Goal: Information Seeking & Learning: Learn about a topic

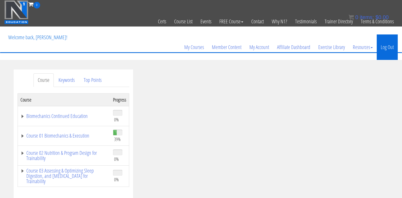
click at [384, 46] on link "Log Out" at bounding box center [386, 48] width 21 height 26
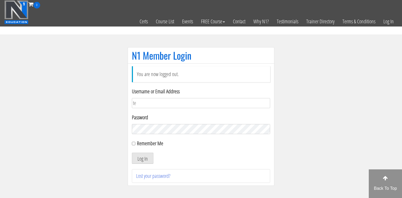
type input "[EMAIL_ADDRESS][DOMAIN_NAME]"
click at [133, 142] on input "Remember Me" at bounding box center [133, 143] width 3 height 3
checkbox input "true"
click at [139, 159] on button "Log In" at bounding box center [143, 158] width 22 height 11
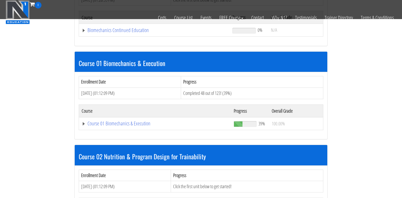
scroll to position [121, 0]
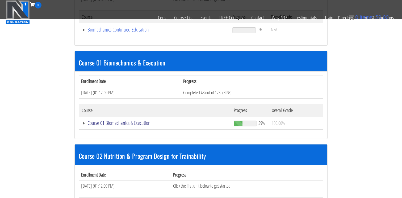
click at [130, 121] on link "Course 01 Biomechanics & Execution" at bounding box center [155, 123] width 147 height 5
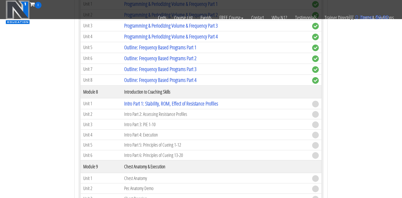
scroll to position [779, 0]
click at [172, 104] on link "Intro Part 1: Stability, ROM, Effect of Resistance Profiles" at bounding box center [171, 103] width 94 height 7
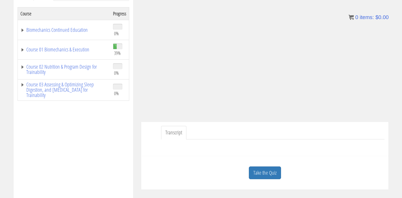
scroll to position [88, 0]
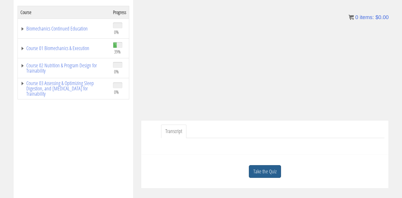
click at [267, 174] on link "Take the Quiz" at bounding box center [265, 172] width 32 height 13
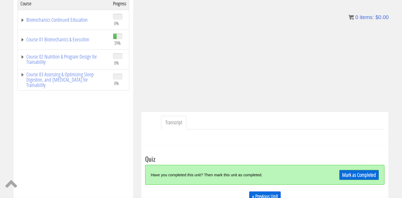
scroll to position [116, 0]
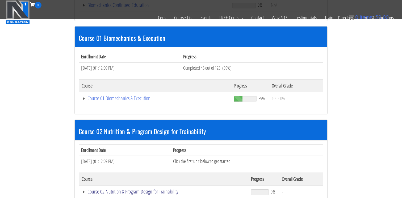
scroll to position [145, 0]
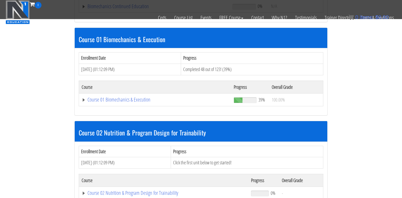
click at [136, 103] on td "Course 01 Biomechanics & Execution" at bounding box center [155, 100] width 152 height 13
click at [129, 97] on link "Course 01 Biomechanics & Execution" at bounding box center [155, 99] width 147 height 5
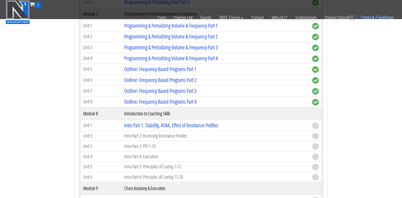
scroll to position [750, 0]
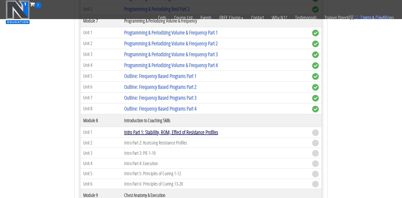
click at [138, 134] on link "Intro Part 1: Stability, ROM, Effect of Resistance Profiles" at bounding box center [171, 132] width 94 height 7
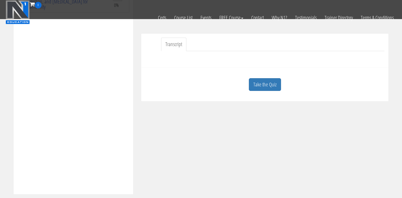
scroll to position [143, 0]
click at [269, 83] on link "Take the Quiz" at bounding box center [265, 82] width 32 height 13
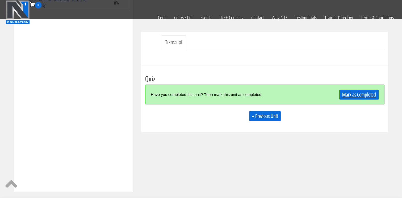
click at [345, 97] on link "Mark as Completed" at bounding box center [359, 95] width 40 height 10
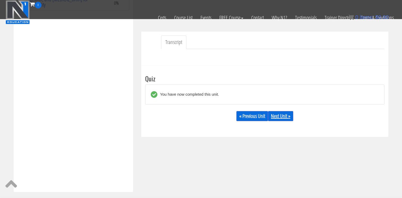
click at [276, 117] on link "Next Unit »" at bounding box center [280, 116] width 25 height 10
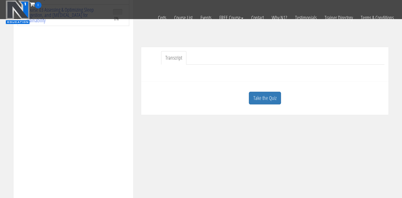
scroll to position [130, 0]
click at [276, 100] on link "Take the Quiz" at bounding box center [265, 96] width 32 height 13
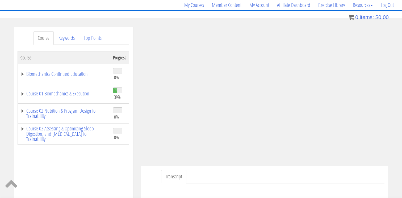
scroll to position [48, 0]
